Goal: Task Accomplishment & Management: Manage account settings

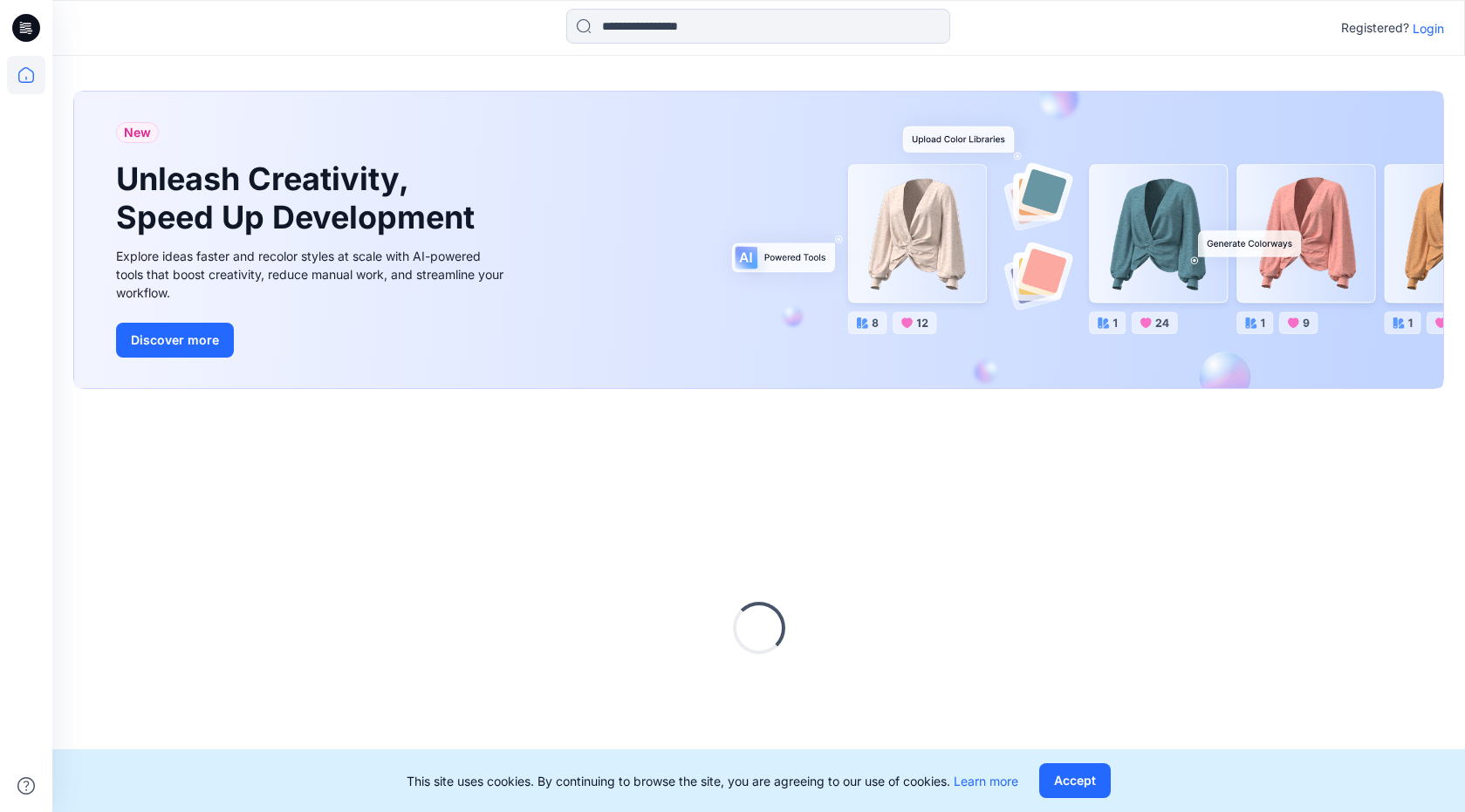
click at [1431, 28] on p "Login" at bounding box center [1429, 29] width 32 height 19
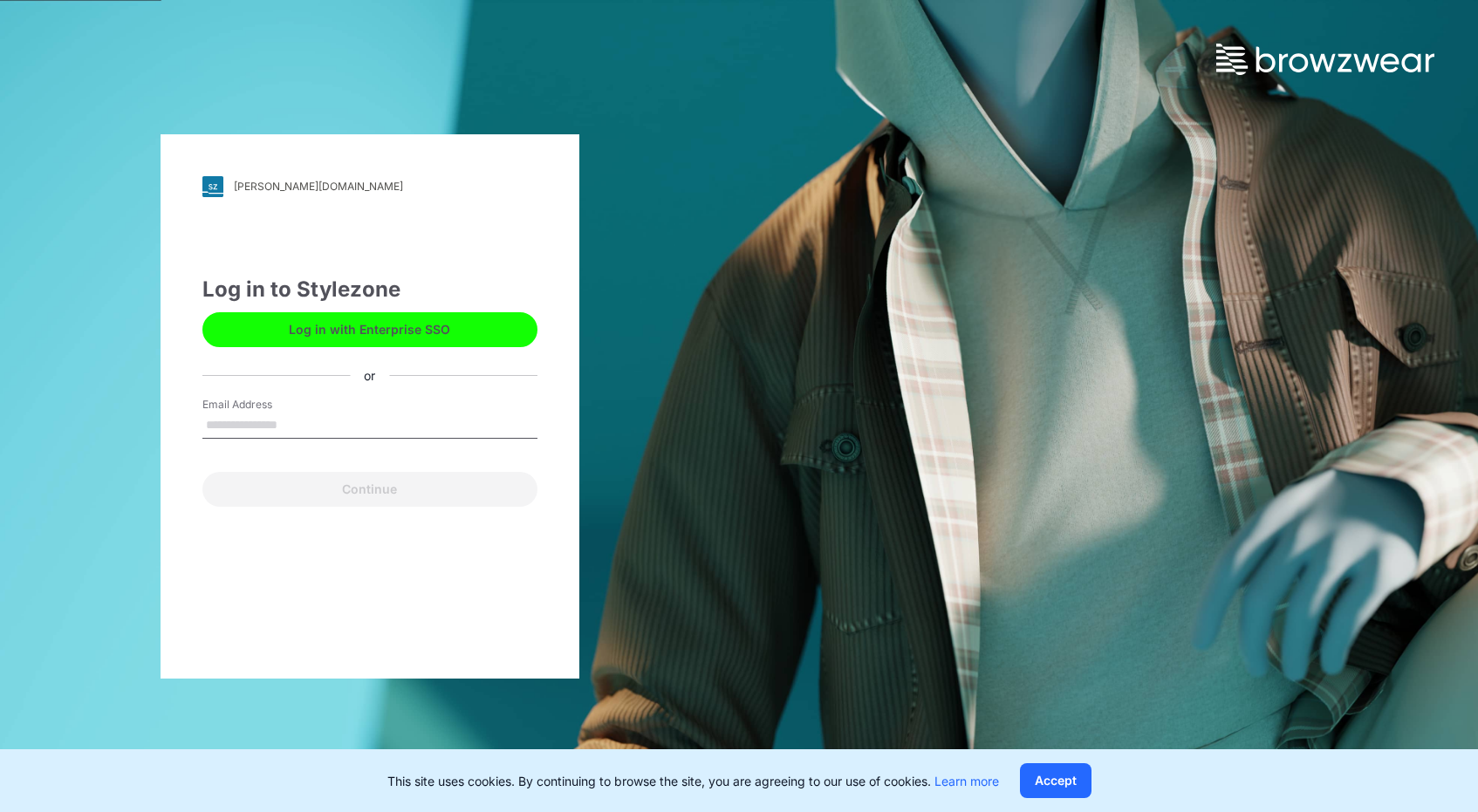
click at [425, 485] on div "Continue" at bounding box center [370, 485] width 335 height 42
click at [353, 405] on div "Email Address Email is required" at bounding box center [370, 423] width 335 height 52
click at [363, 434] on input "Email Address" at bounding box center [370, 425] width 335 height 26
type input "**********"
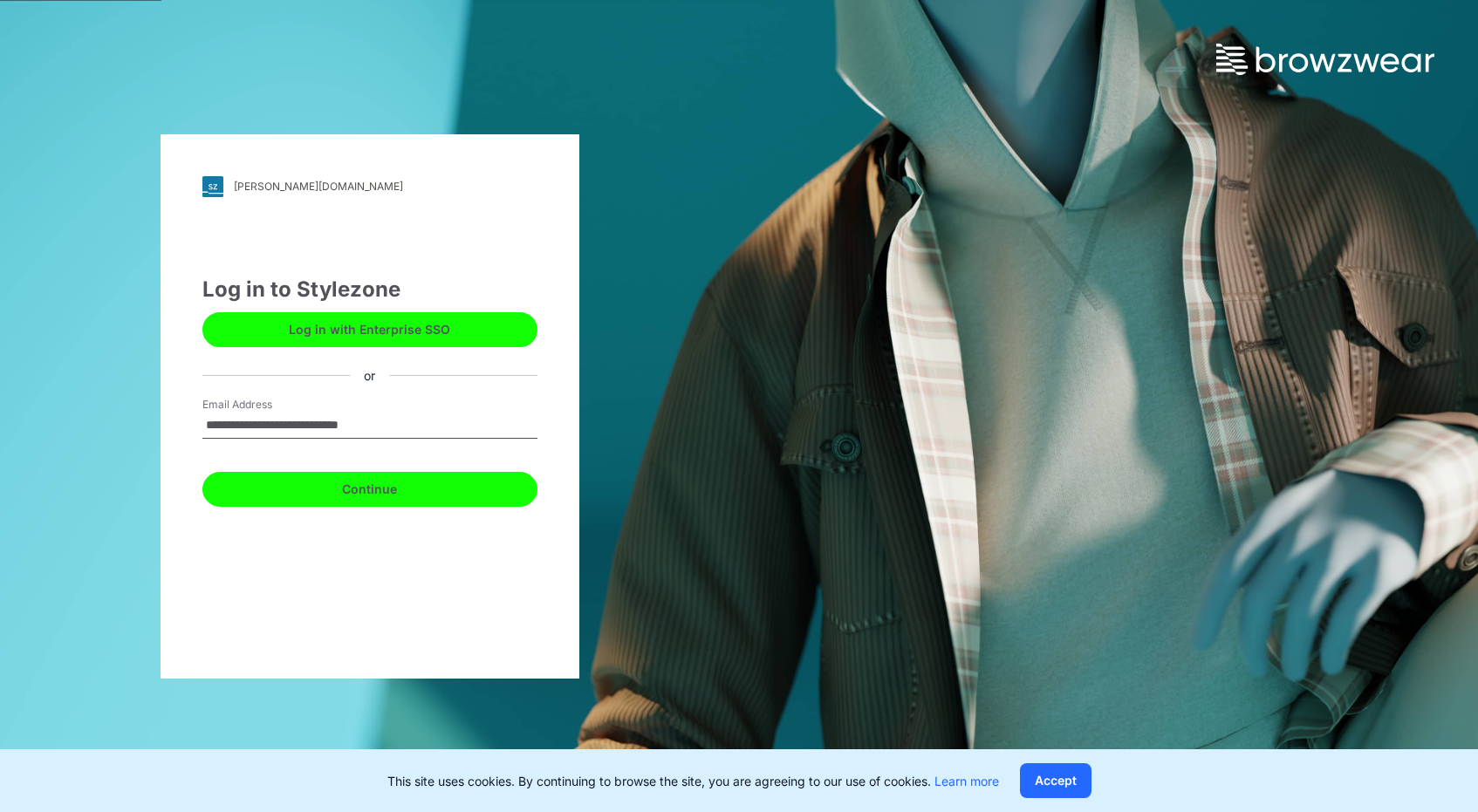
click at [387, 482] on button "Continue" at bounding box center [370, 489] width 335 height 35
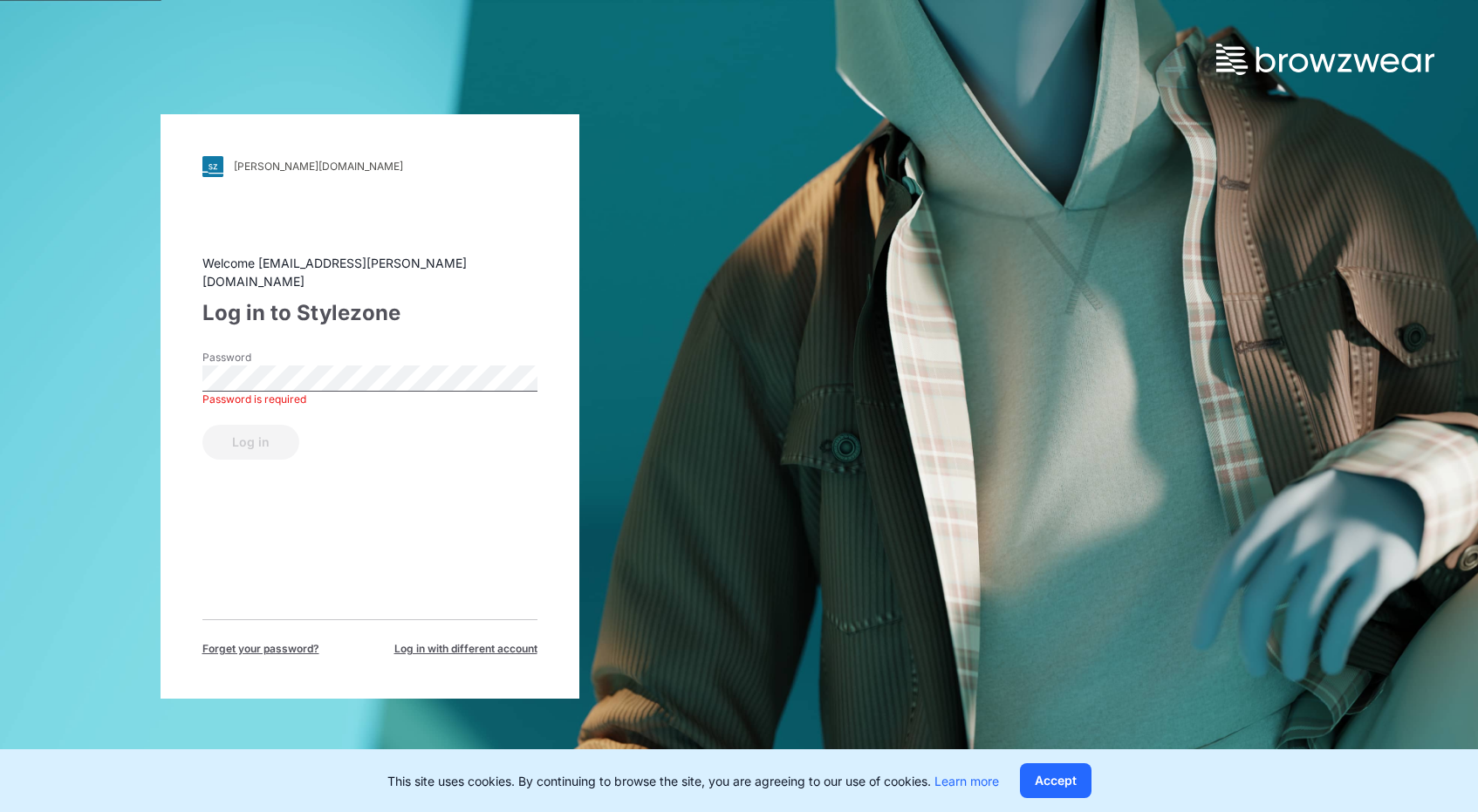
click at [285, 378] on div "Password Password is required" at bounding box center [370, 376] width 335 height 52
click at [203, 425] on button "Log in" at bounding box center [251, 442] width 97 height 35
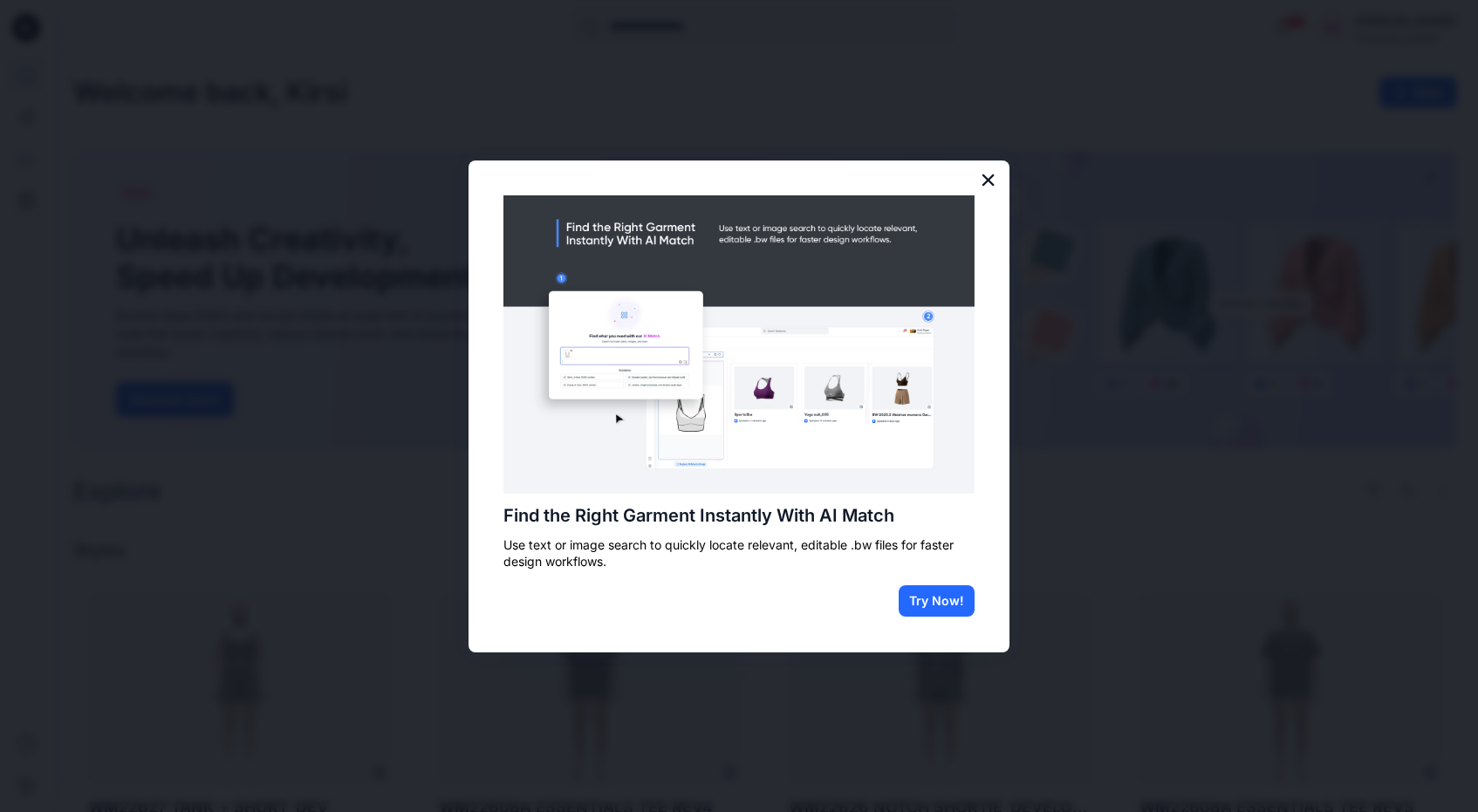
click at [993, 177] on button "×" at bounding box center [988, 179] width 17 height 28
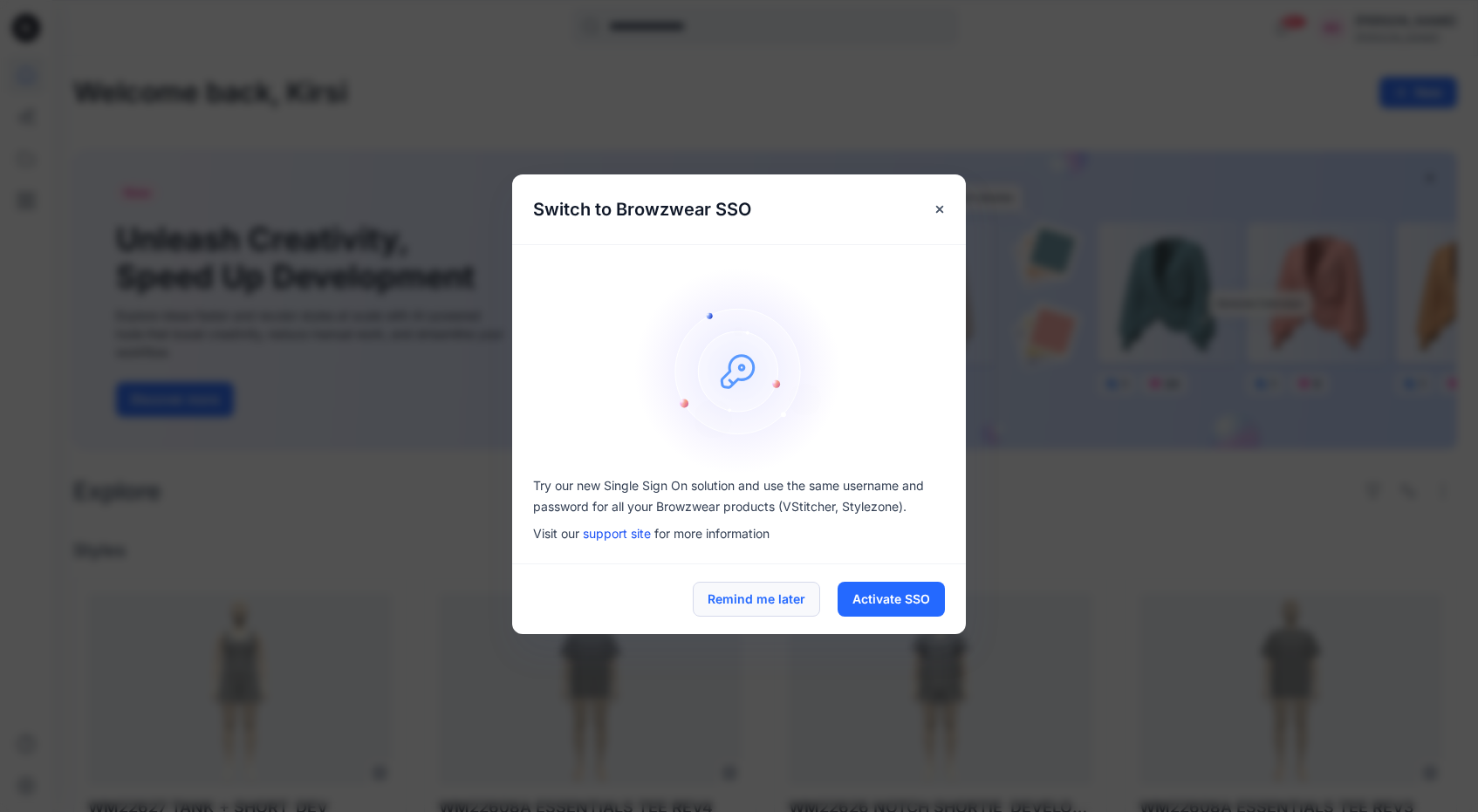
click at [791, 604] on button "Remind me later" at bounding box center [756, 599] width 127 height 35
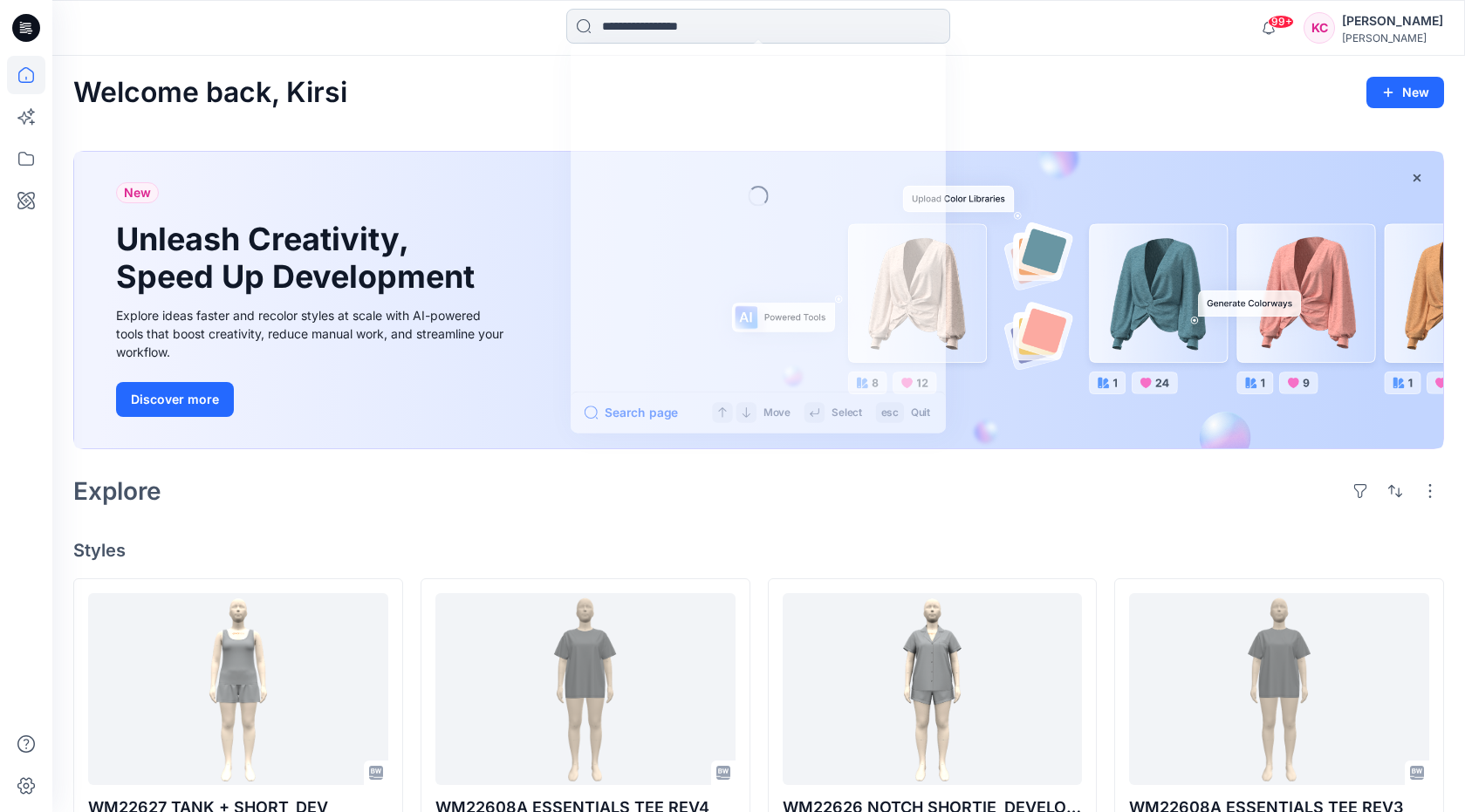
click at [767, 11] on input at bounding box center [758, 25] width 384 height 35
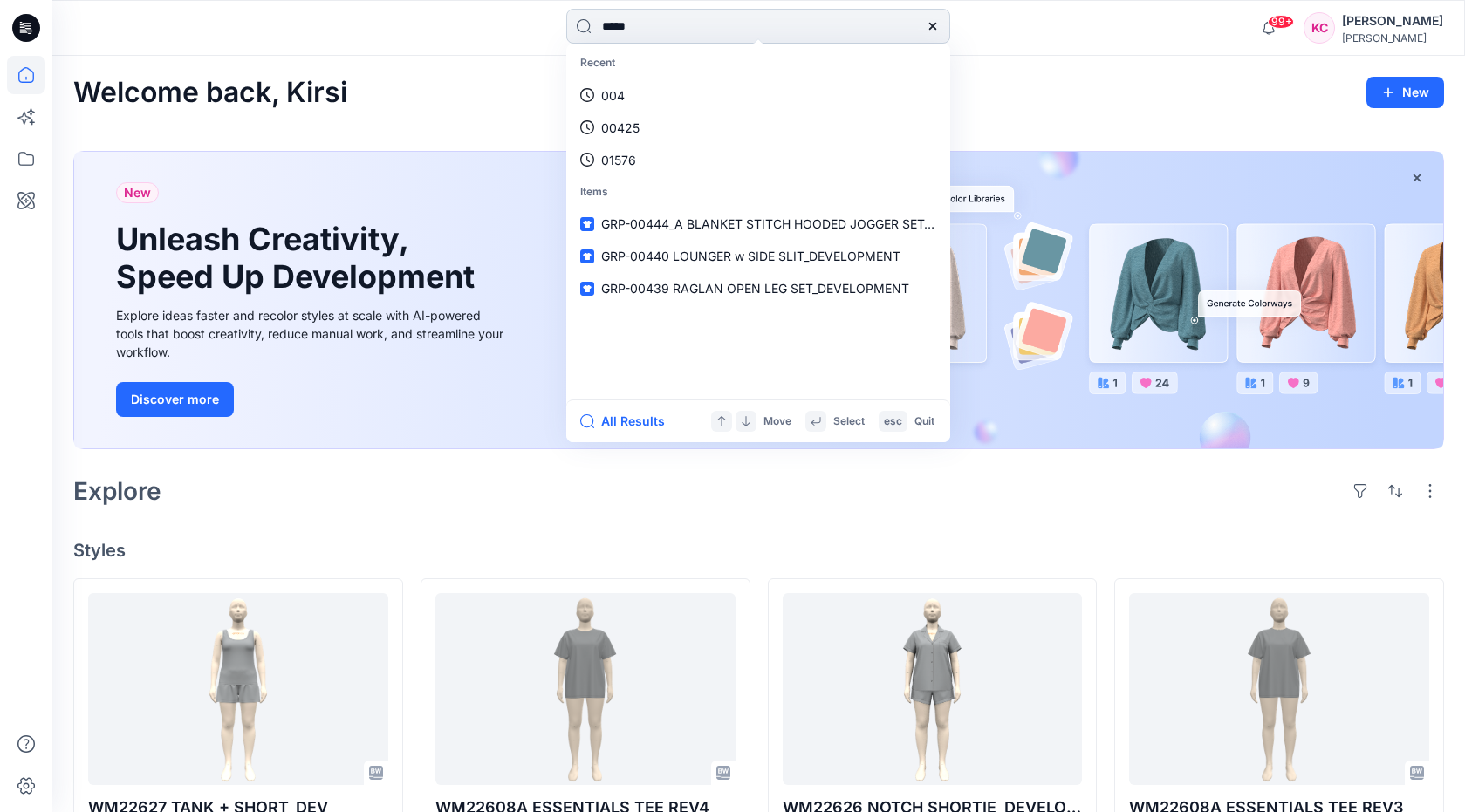
type input "*****"
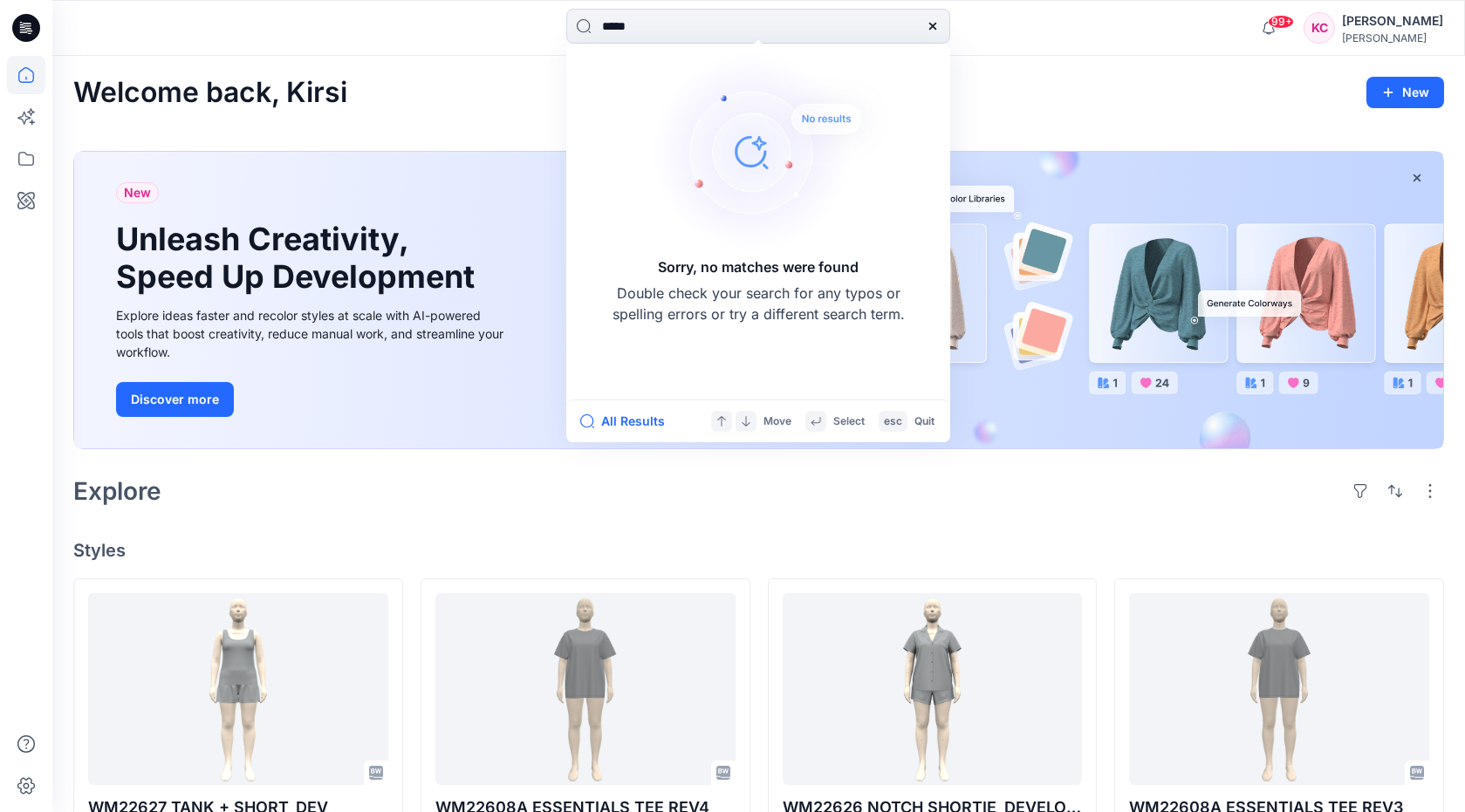
click at [935, 24] on g at bounding box center [932, 25] width 7 height 7
click at [1067, 61] on div "Welcome back, Kirsi New New Unleash Creativity, Speed Up Development Explore id…" at bounding box center [758, 798] width 1413 height 1485
